Goal: Check status: Check status

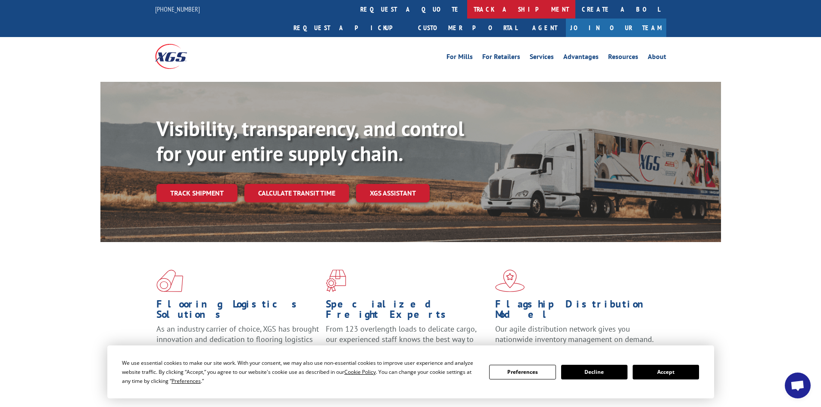
click at [467, 9] on link "track a shipment" at bounding box center [521, 9] width 108 height 19
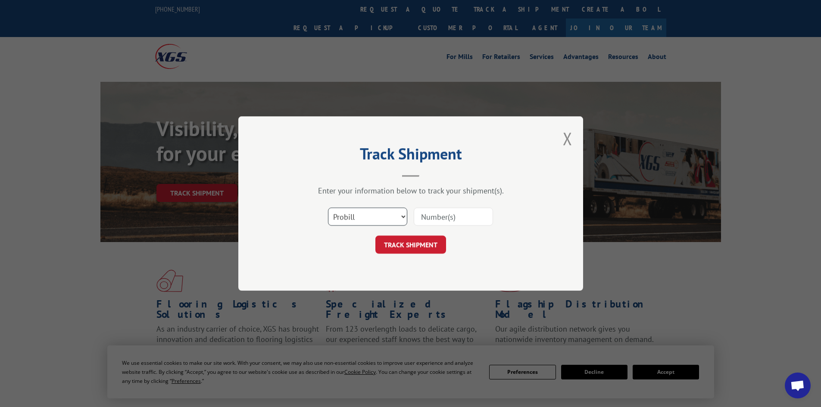
click at [375, 222] on select "Select category... Probill BOL PO" at bounding box center [367, 217] width 79 height 18
select select "bol"
click at [328, 208] on select "Select category... Probill BOL PO" at bounding box center [367, 217] width 79 height 18
click at [444, 216] on input at bounding box center [452, 217] width 79 height 18
paste input "5199294"
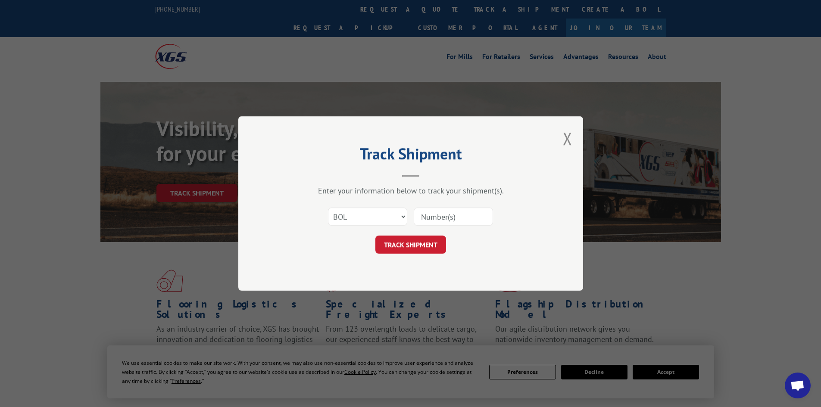
type input "5199294"
click button "TRACK SHIPMENT" at bounding box center [410, 245] width 71 height 18
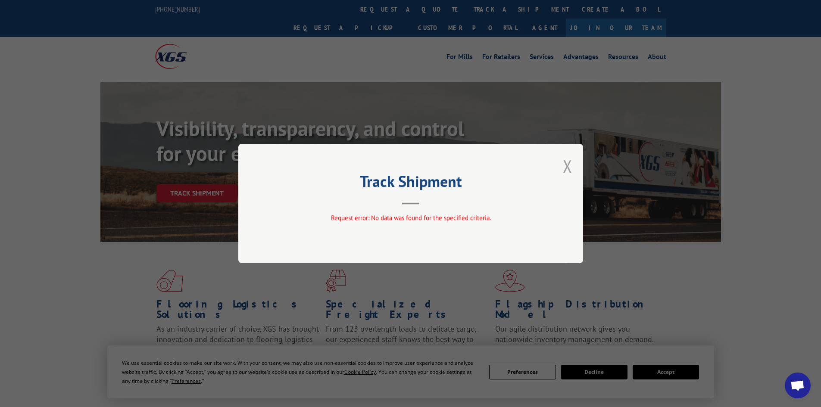
click at [567, 166] on button "Close modal" at bounding box center [567, 166] width 9 height 23
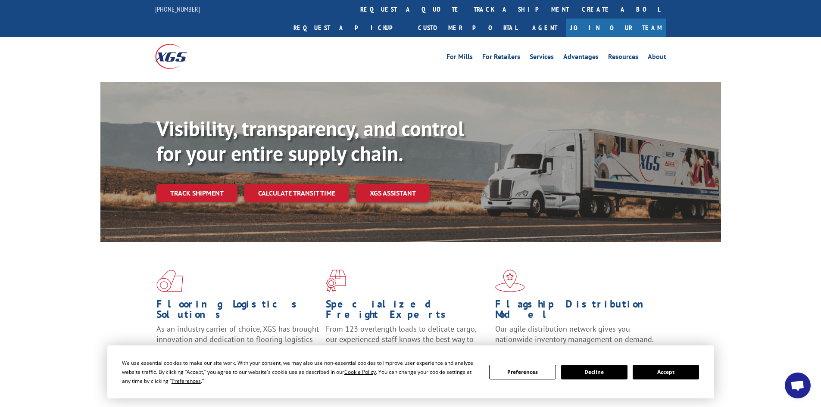
click at [653, 372] on button "Accept" at bounding box center [665, 372] width 66 height 15
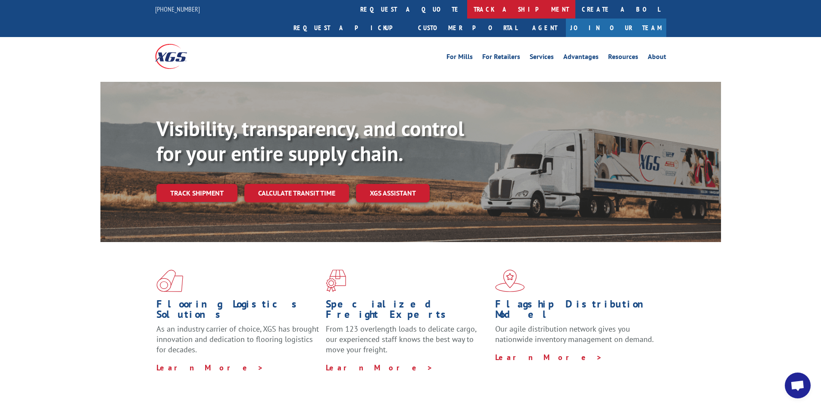
click at [467, 6] on link "track a shipment" at bounding box center [521, 9] width 108 height 19
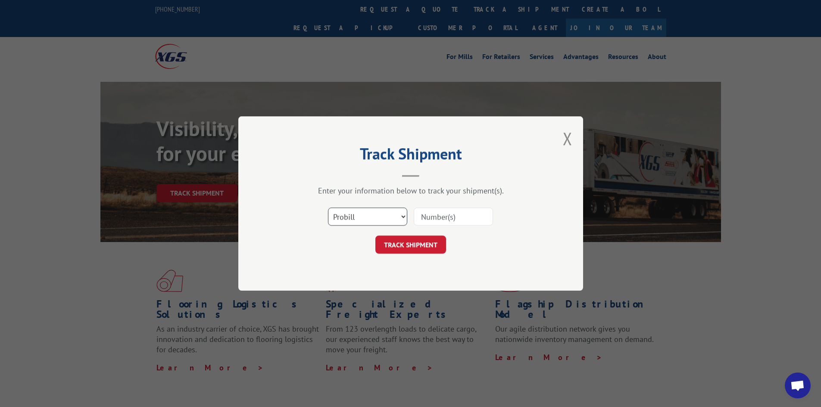
click at [356, 221] on select "Select category... Probill BOL PO" at bounding box center [367, 217] width 79 height 18
select select "bol"
click at [328, 208] on select "Select category... Probill BOL PO" at bounding box center [367, 217] width 79 height 18
click at [430, 218] on input at bounding box center [452, 217] width 79 height 18
paste input "48544375"
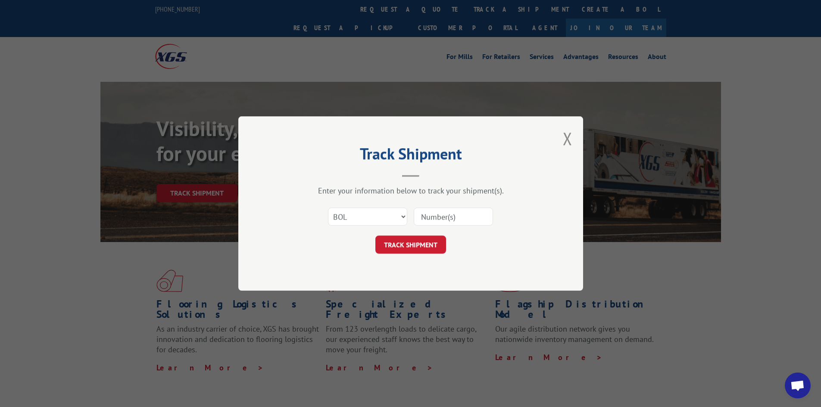
type input "48544375"
click button "TRACK SHIPMENT" at bounding box center [410, 245] width 71 height 18
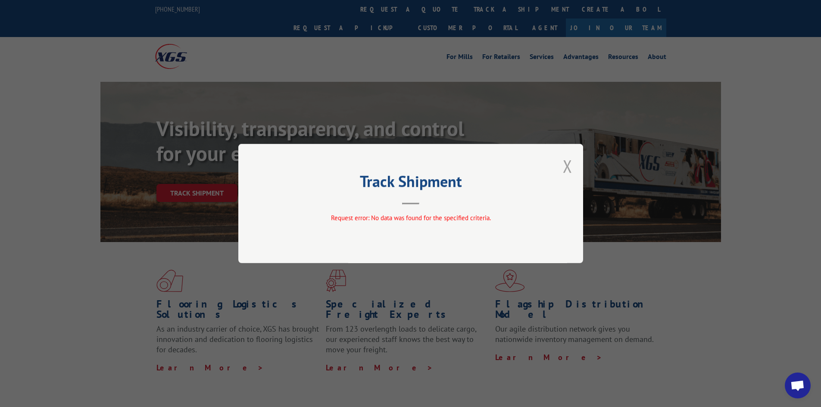
click at [570, 167] on button "Close modal" at bounding box center [567, 166] width 9 height 23
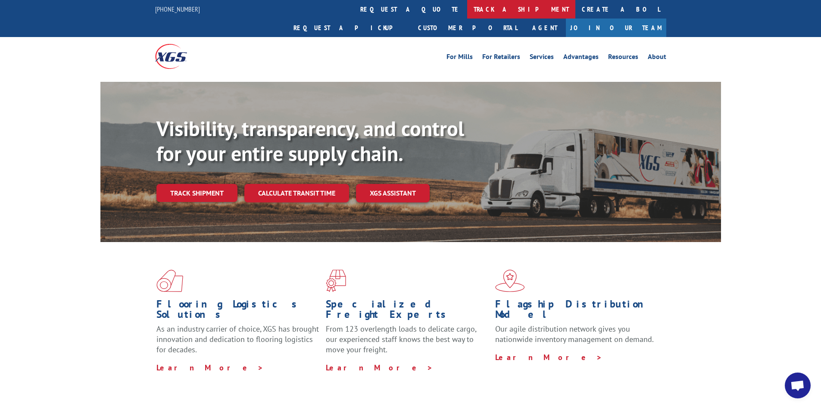
click at [467, 9] on link "track a shipment" at bounding box center [521, 9] width 108 height 19
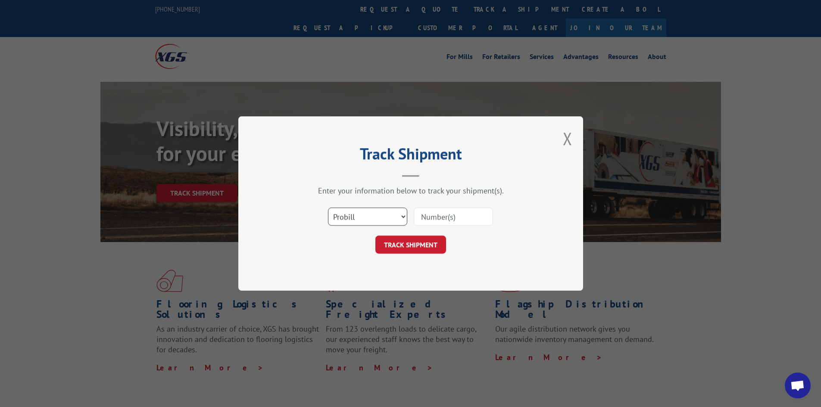
click at [374, 218] on select "Select category... Probill BOL PO" at bounding box center [367, 217] width 79 height 18
select select "po"
click at [328, 208] on select "Select category... Probill BOL PO" at bounding box center [367, 217] width 79 height 18
click at [450, 219] on input at bounding box center [452, 217] width 79 height 18
paste input "48544400"
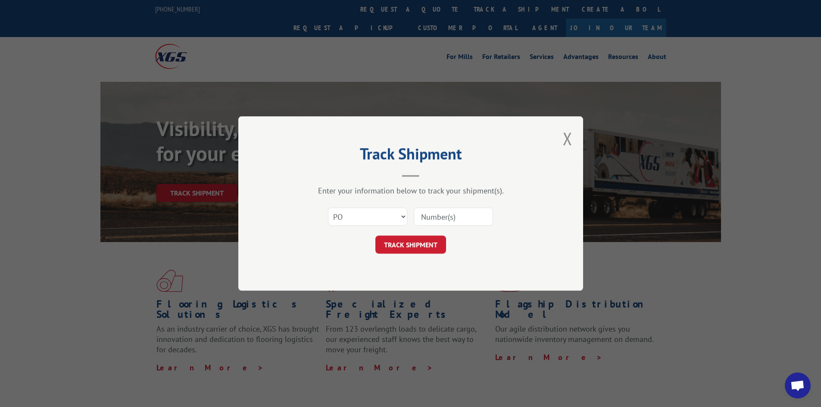
type input "48544400"
click button "TRACK SHIPMENT" at bounding box center [410, 245] width 71 height 18
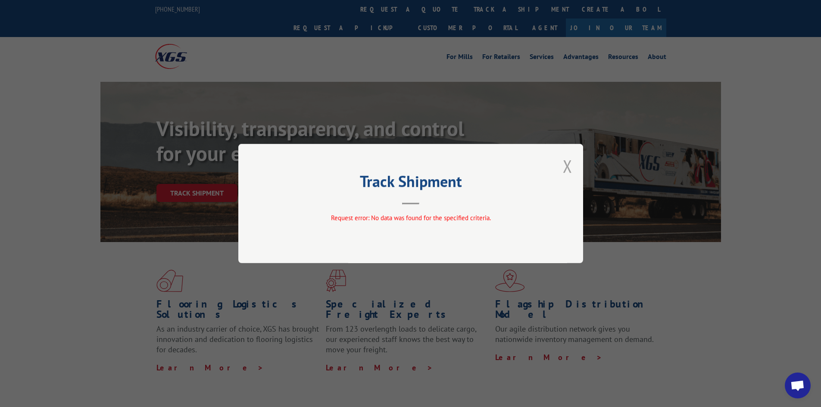
click at [566, 167] on button "Close modal" at bounding box center [567, 166] width 9 height 23
